Goal: Task Accomplishment & Management: Manage account settings

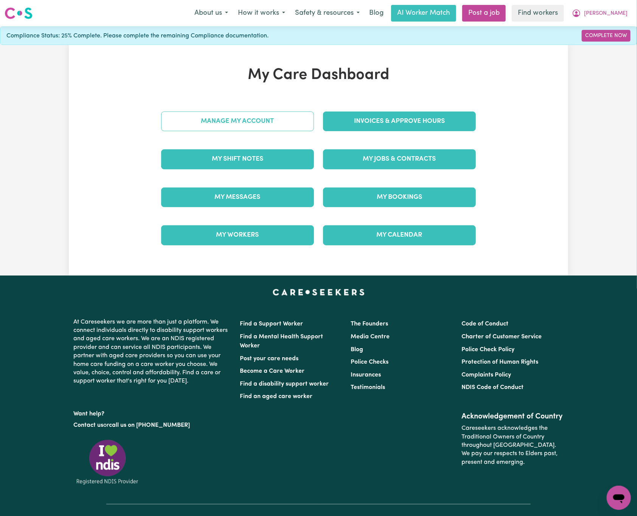
click at [263, 121] on link "Manage My Account" at bounding box center [237, 122] width 153 height 20
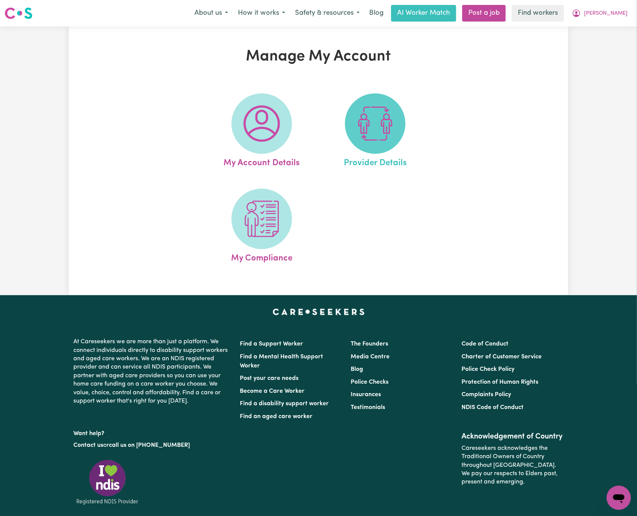
click at [364, 123] on img at bounding box center [375, 123] width 36 height 36
select select "NDIS_FUNDING_SELF_MANAGED"
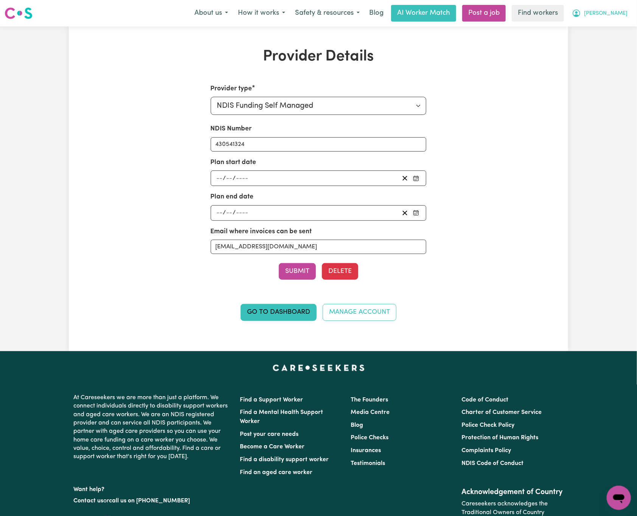
click at [609, 8] on button "[PERSON_NAME]" at bounding box center [599, 13] width 65 height 16
click at [597, 60] on link "Logout" at bounding box center [602, 58] width 60 height 14
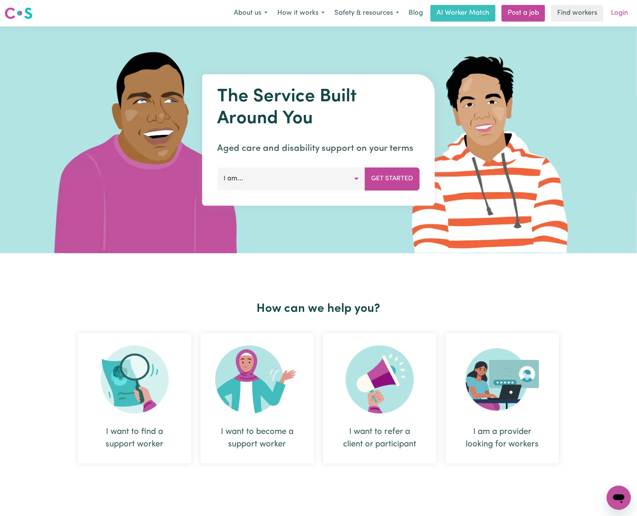
click at [610, 15] on link "Login" at bounding box center [619, 13] width 26 height 17
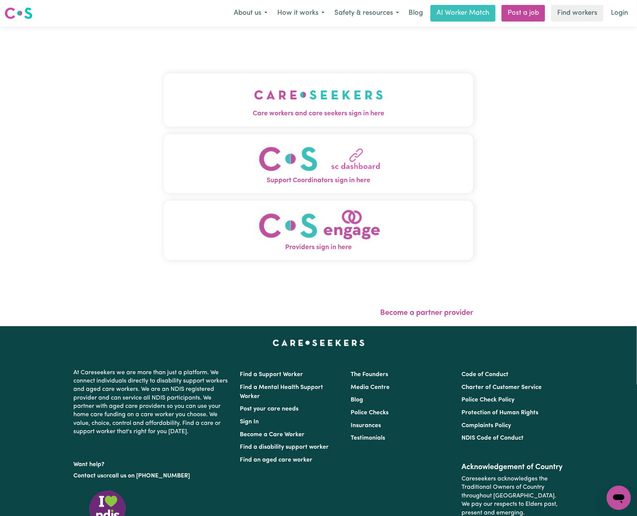
click at [287, 76] on button "Care workers and care seekers sign in here" at bounding box center [318, 99] width 309 height 53
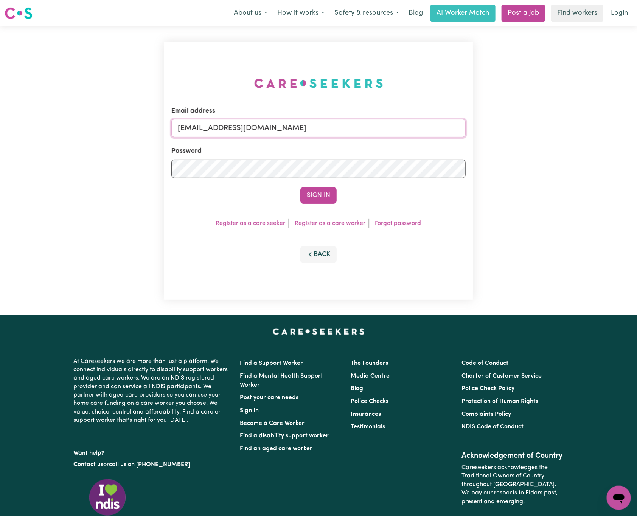
drag, startPoint x: 219, startPoint y: 125, endPoint x: 642, endPoint y: 113, distance: 423.2
click at [636, 113] on html "Menu About us How it works Safety & resources Blog AI Worker Match Post a job F…" at bounding box center [318, 307] width 637 height 615
paste input "[EMAIL_ADDRESS][DOMAIN_NAME]"
type input "superuser~[EMAIL_ADDRESS][DOMAIN_NAME]"
click at [300, 187] on button "Sign In" at bounding box center [318, 195] width 36 height 17
